Goal: Task Accomplishment & Management: Complete application form

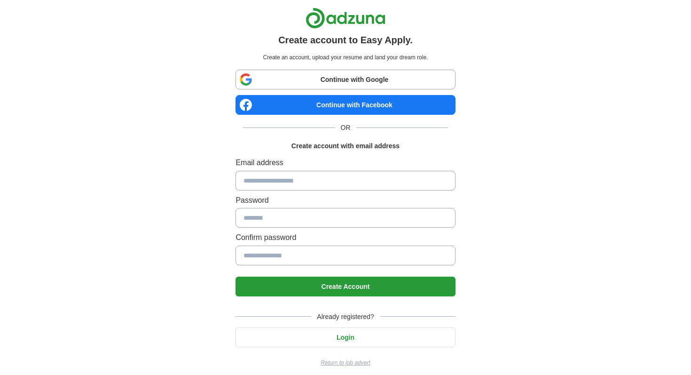
scroll to position [8, 0]
click at [607, 6] on div "Create account to Easy Apply. Create an account, upload your resume and land yo…" at bounding box center [345, 191] width 587 height 382
